Goal: Task Accomplishment & Management: Manage account settings

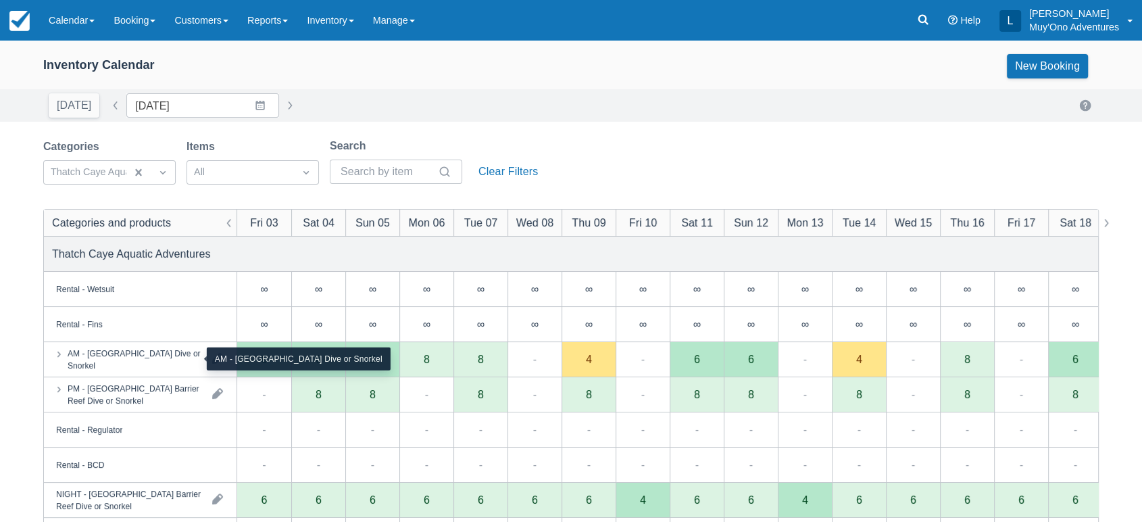
click at [166, 365] on div "AM - [GEOGRAPHIC_DATA] Dive or Snorkel" at bounding box center [135, 359] width 134 height 24
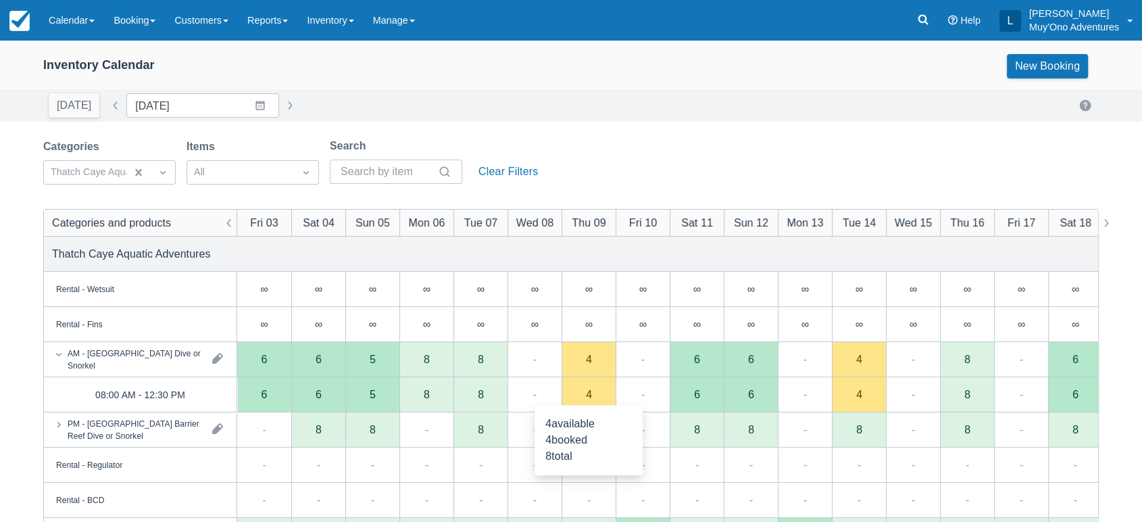
click at [602, 402] on div "4" at bounding box center [589, 394] width 54 height 35
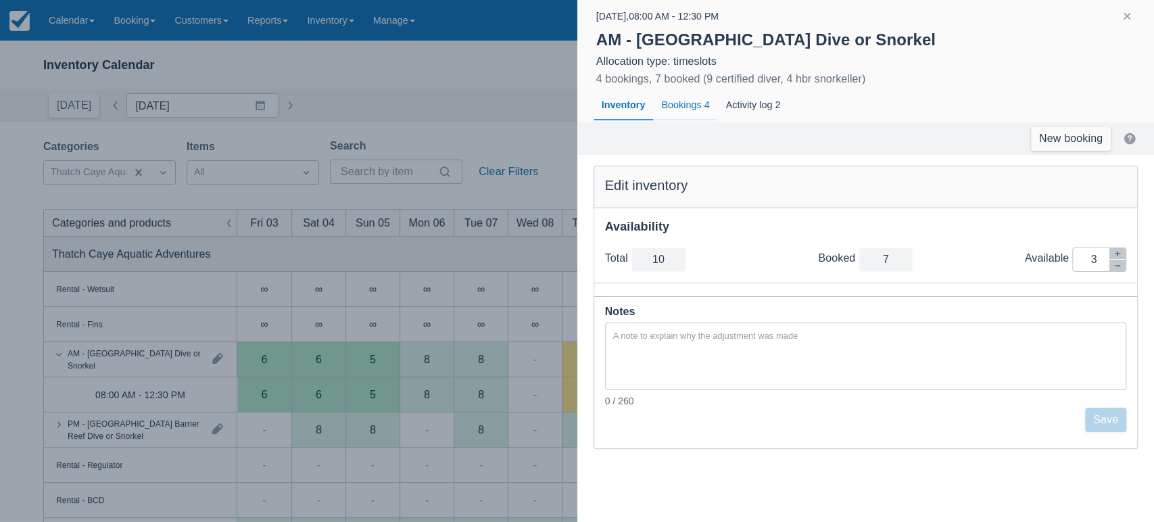
click at [691, 112] on div "Bookings 4" at bounding box center [685, 105] width 64 height 31
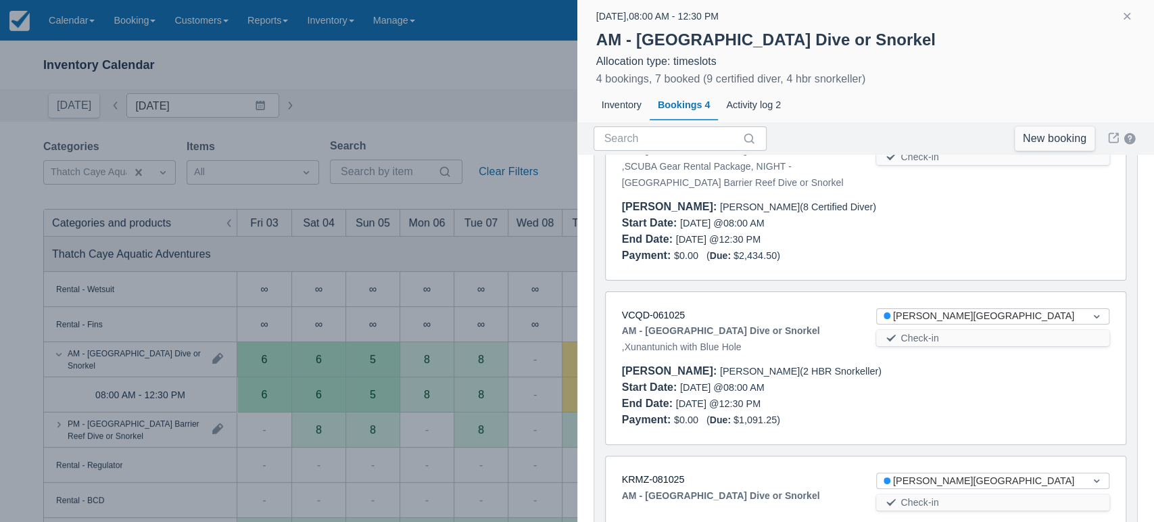
scroll to position [56, 0]
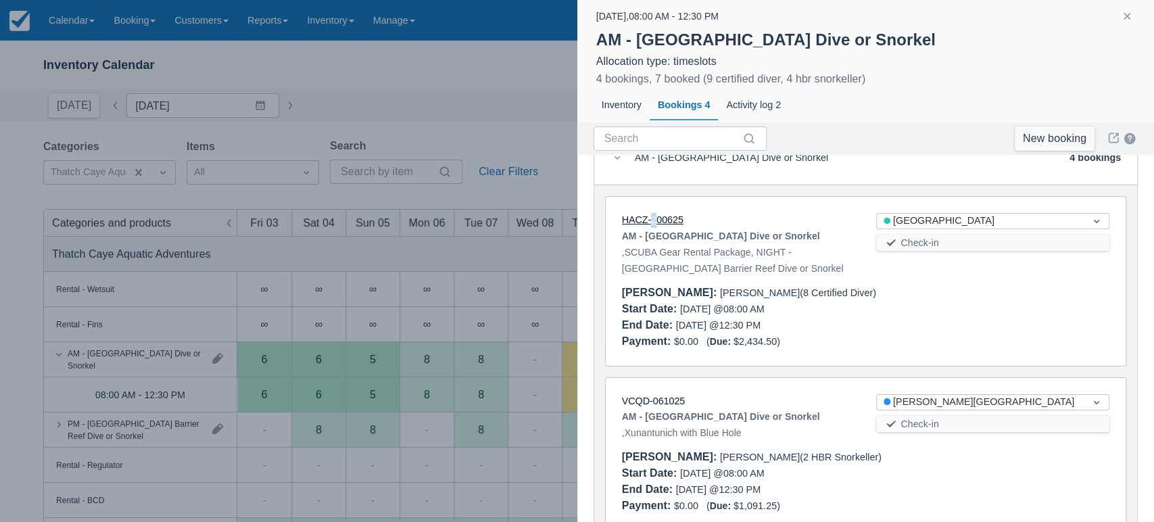
click at [654, 220] on div "HACZ-200625 AM - Belize Barrier Reef Dive or Snorkel , SCUBA Gear Rental Packag…" at bounding box center [738, 246] width 255 height 66
click at [654, 220] on link "HACZ-200625" at bounding box center [653, 219] width 62 height 11
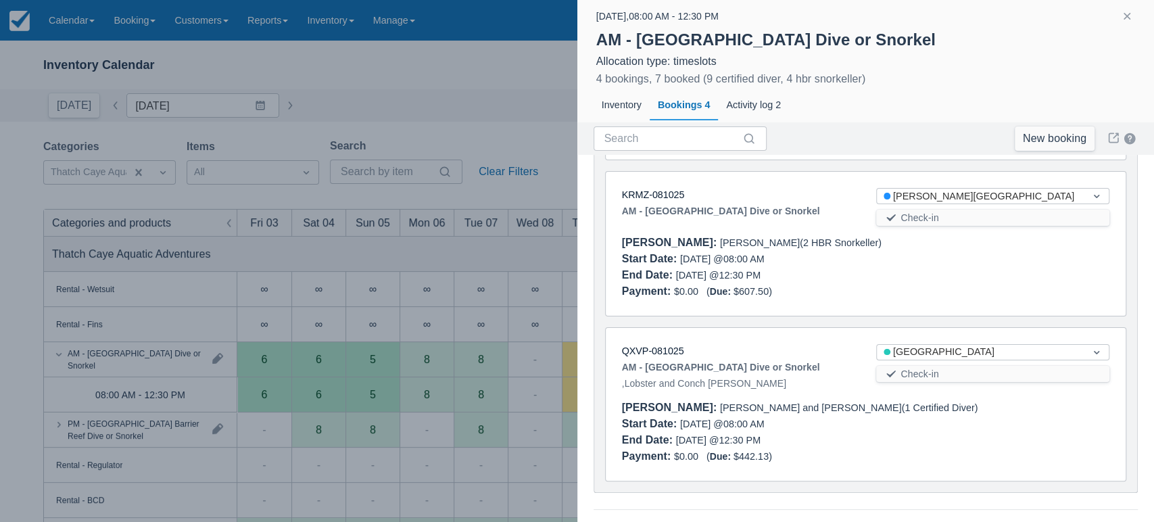
scroll to position [427, 0]
click at [644, 350] on link "QXVP-081025" at bounding box center [653, 350] width 62 height 11
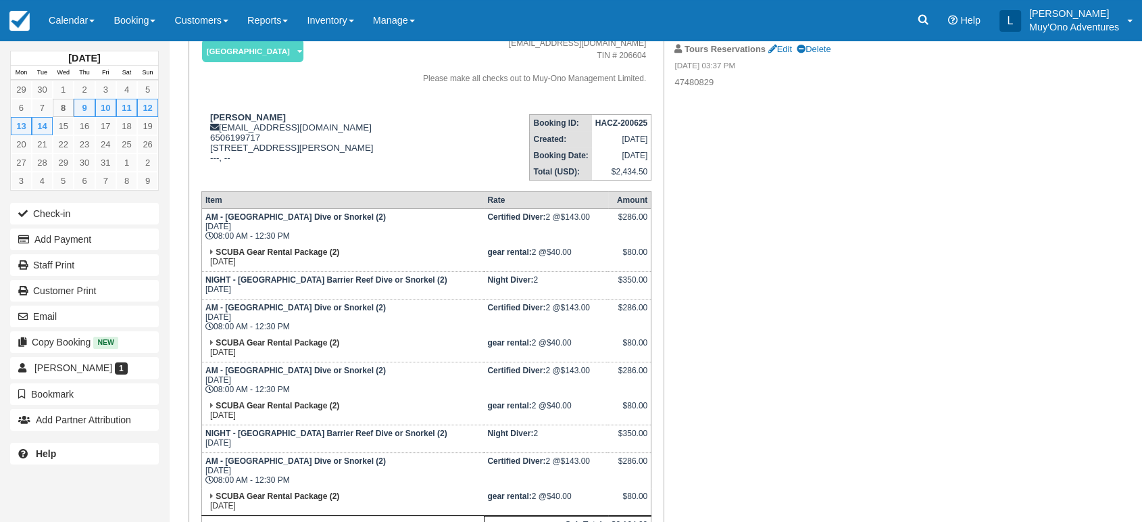
scroll to position [131, 0]
